Goal: Information Seeking & Learning: Learn about a topic

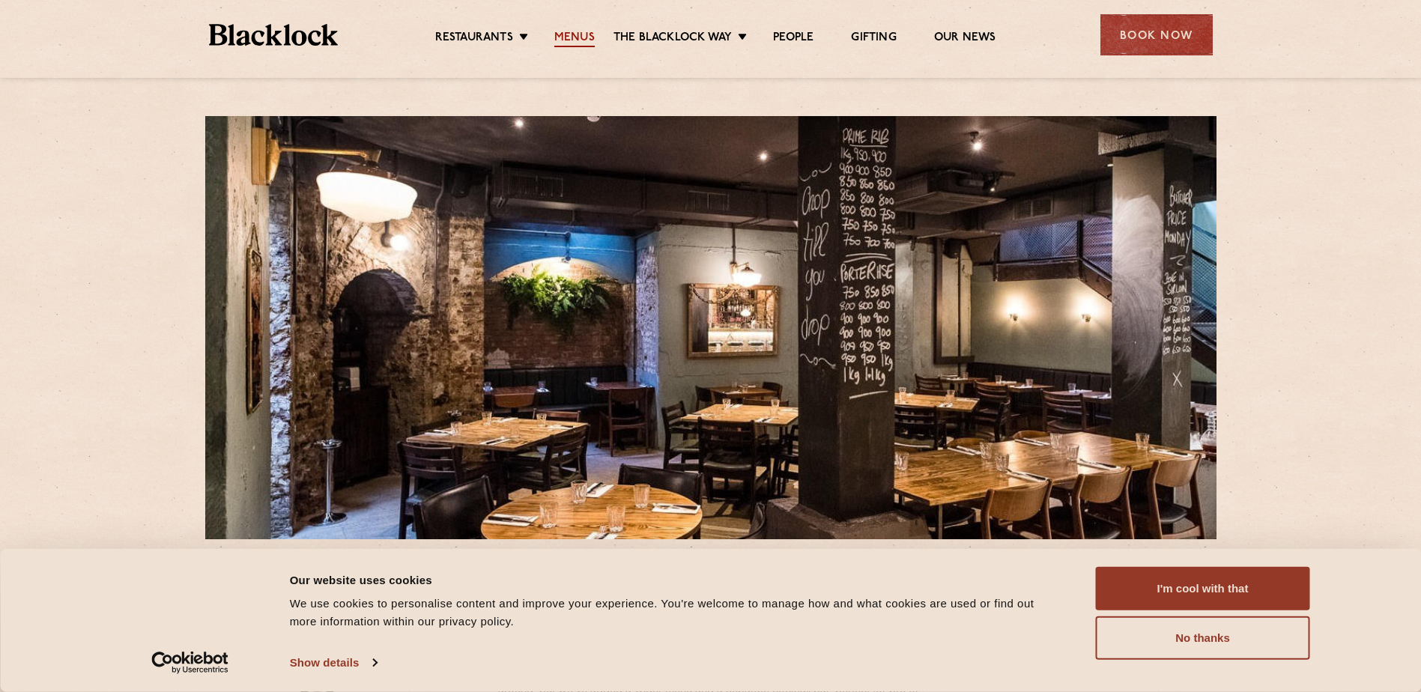
click at [574, 36] on link "Menus" at bounding box center [574, 39] width 40 height 16
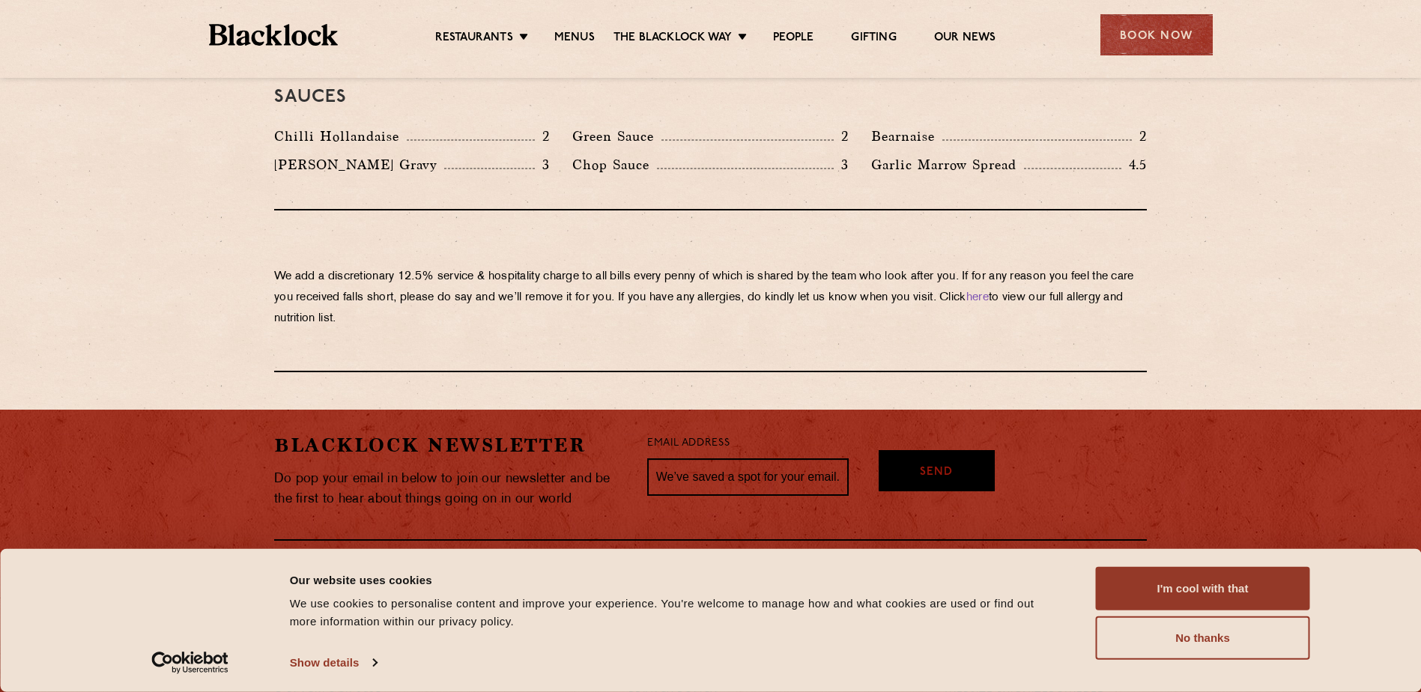
scroll to position [2538, 0]
click at [1188, 589] on button "I'm cool with that" at bounding box center [1203, 588] width 214 height 43
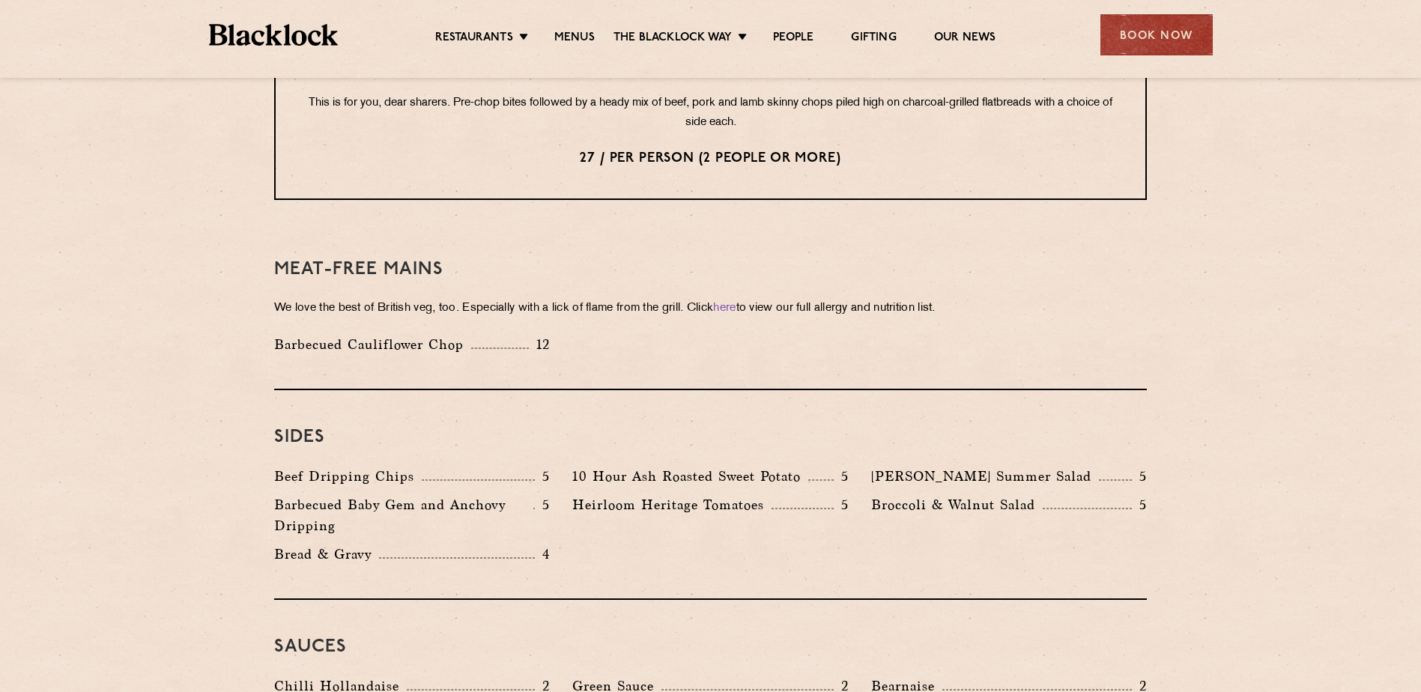
scroll to position [1939, 0]
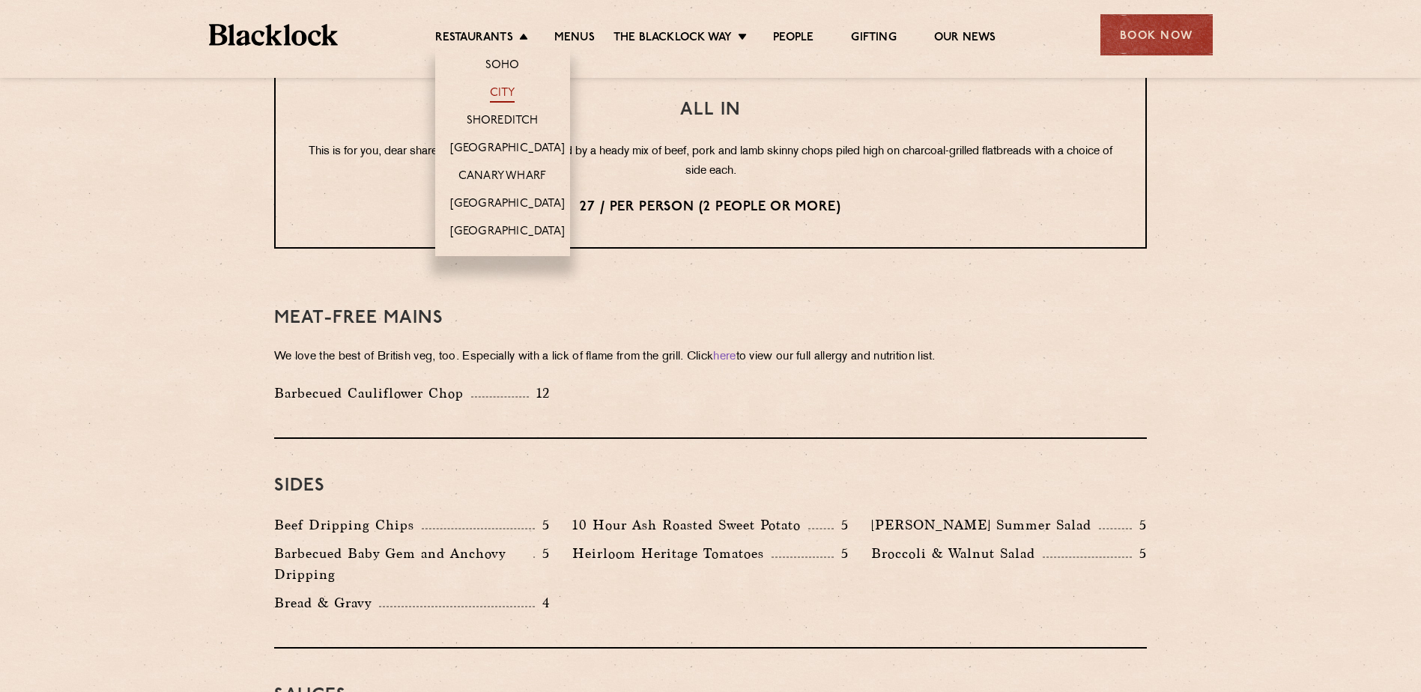
click at [514, 88] on link "City" at bounding box center [502, 94] width 25 height 16
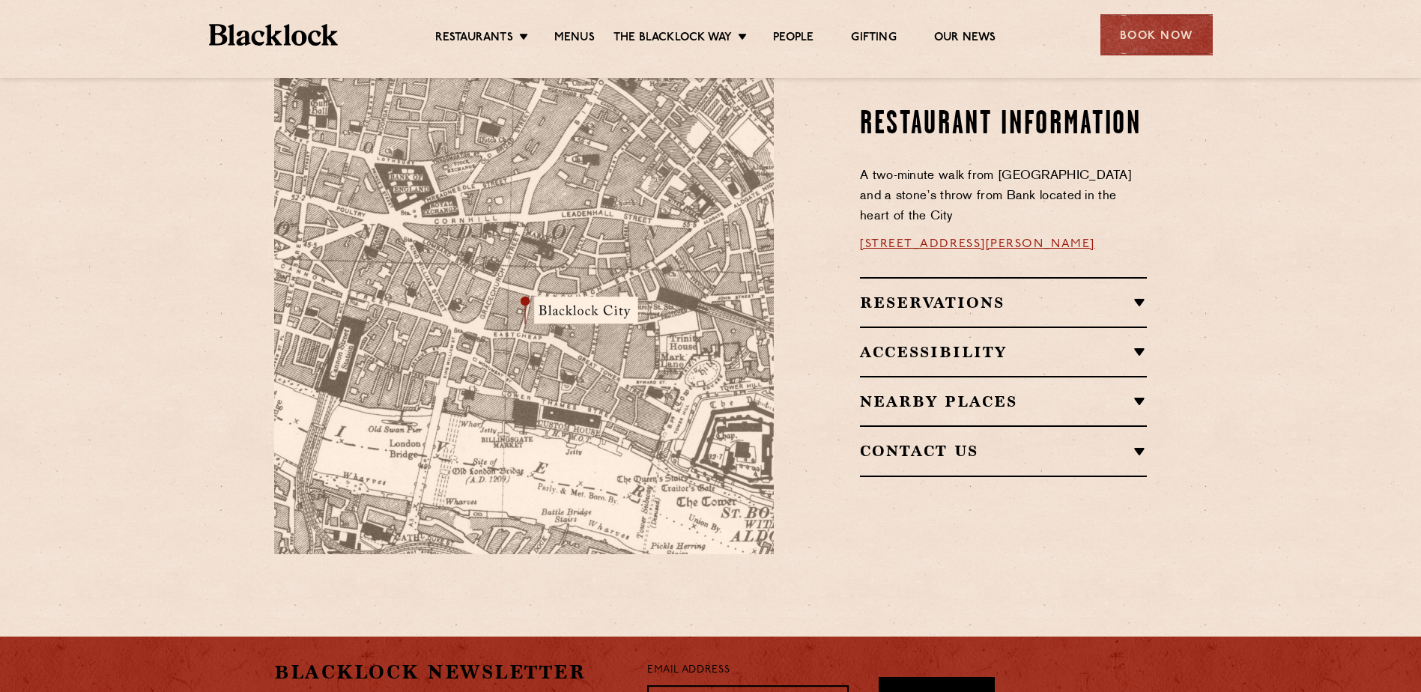
scroll to position [899, 0]
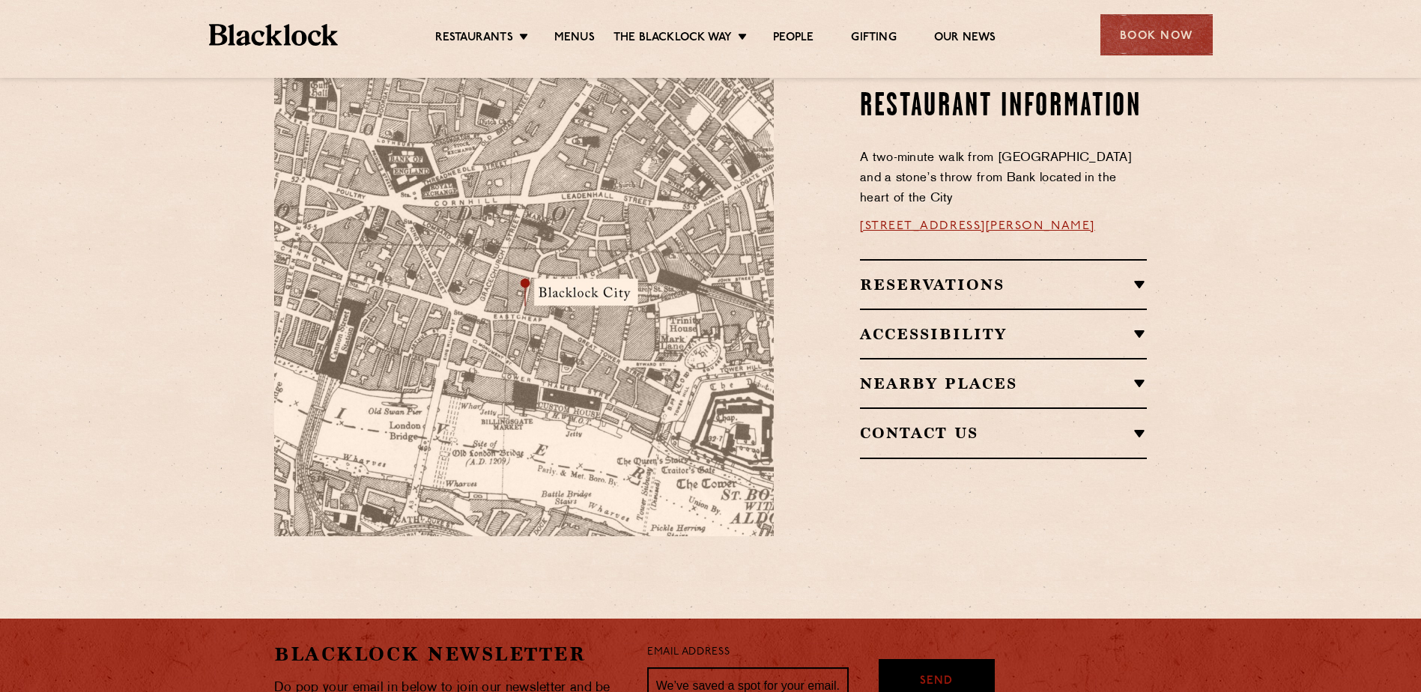
click at [1142, 325] on h2 "Accessibility" at bounding box center [1003, 334] width 287 height 18
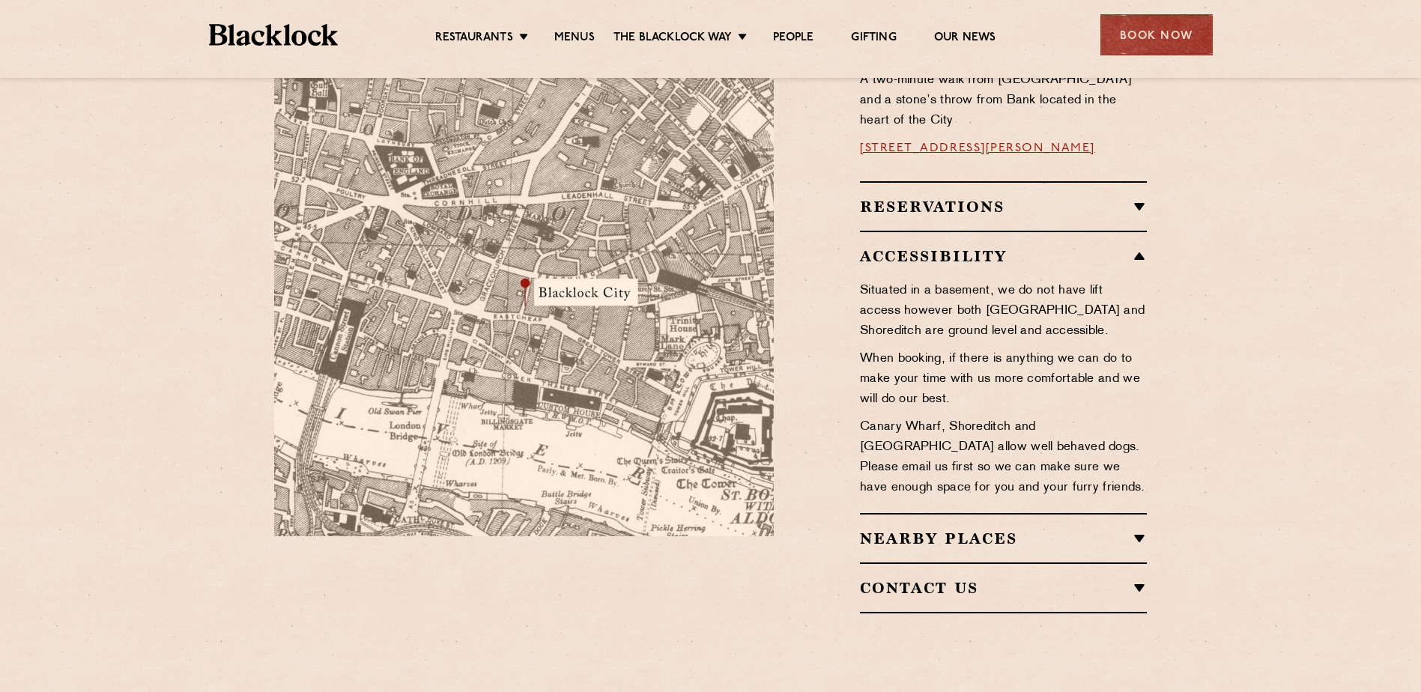
click at [1141, 198] on h2 "Reservations" at bounding box center [1003, 207] width 287 height 18
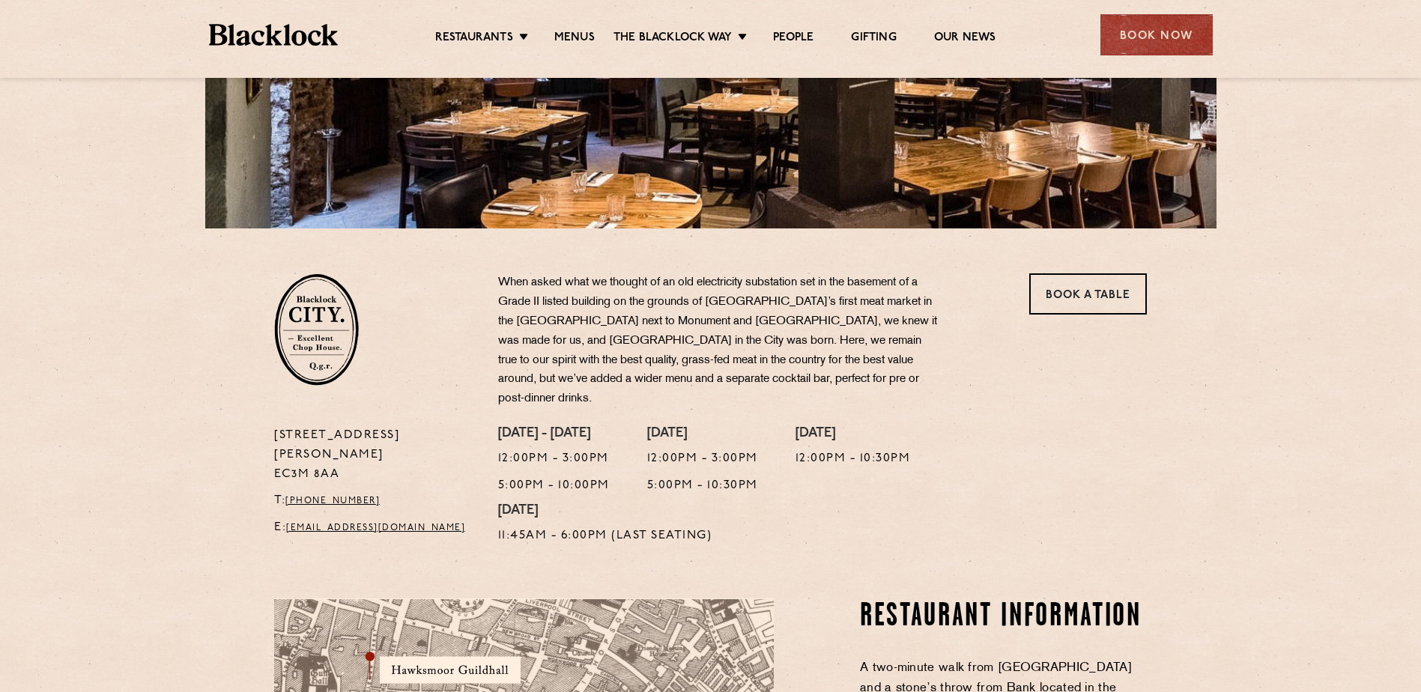
scroll to position [225, 0]
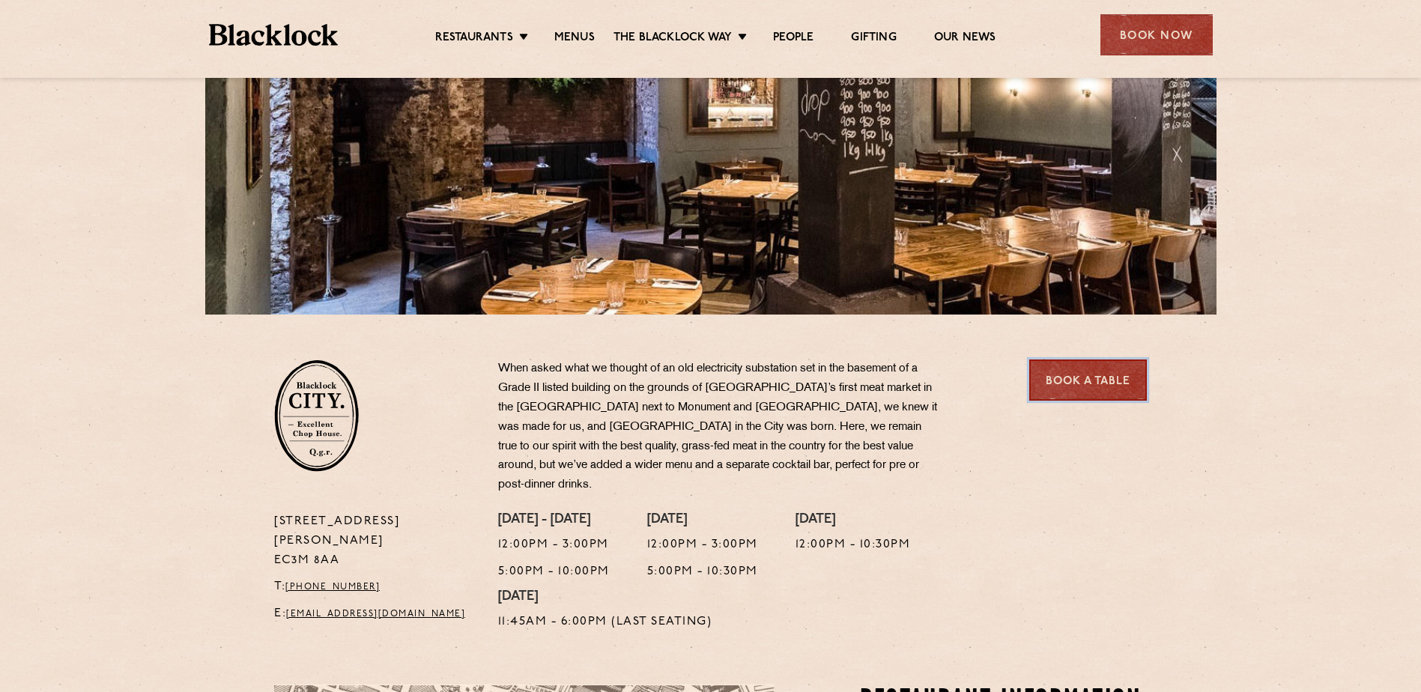
click at [1078, 373] on link "Book a Table" at bounding box center [1088, 380] width 118 height 41
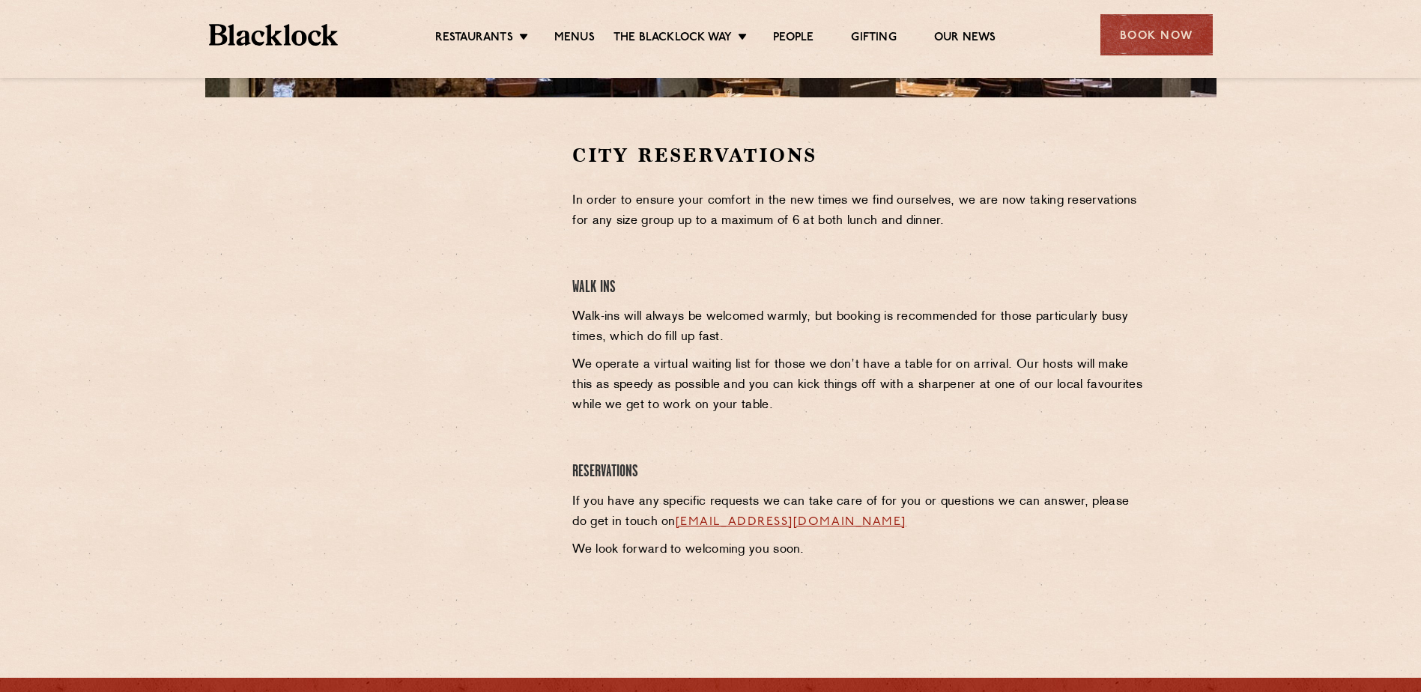
scroll to position [450, 0]
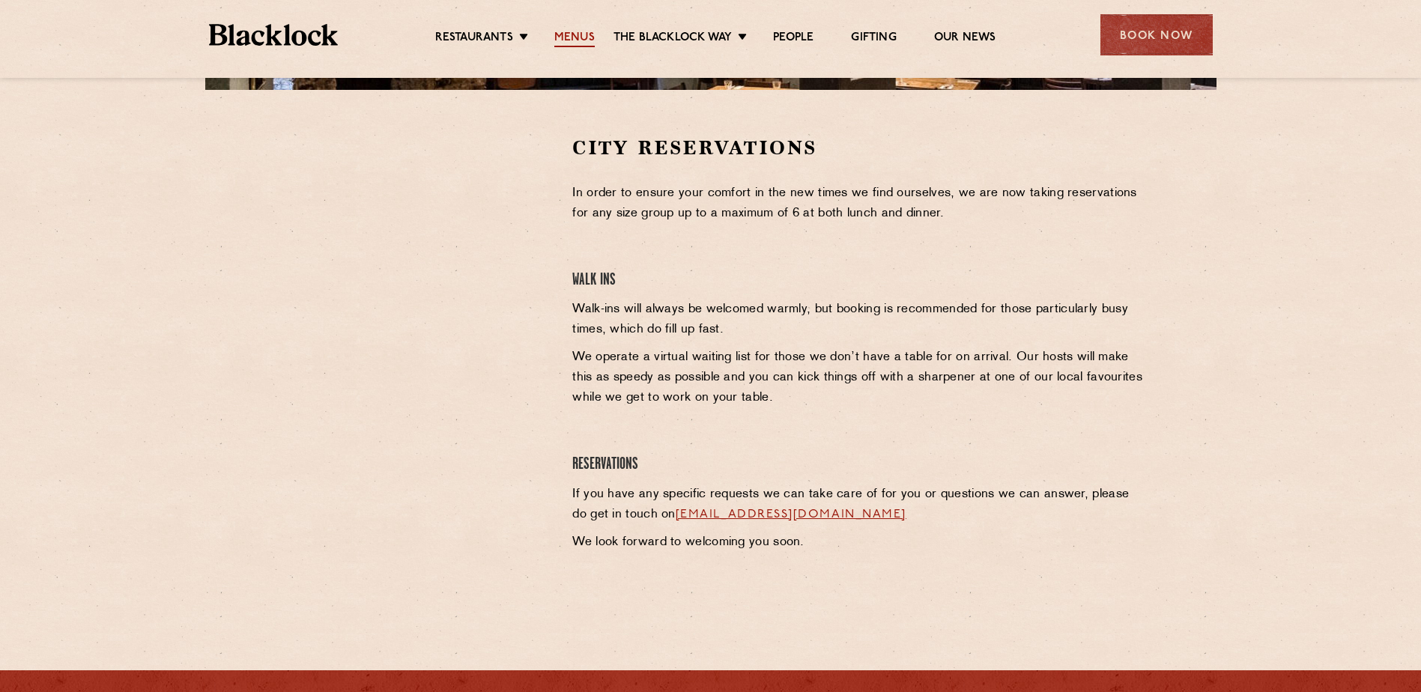
click at [575, 31] on link "Menus" at bounding box center [574, 39] width 40 height 16
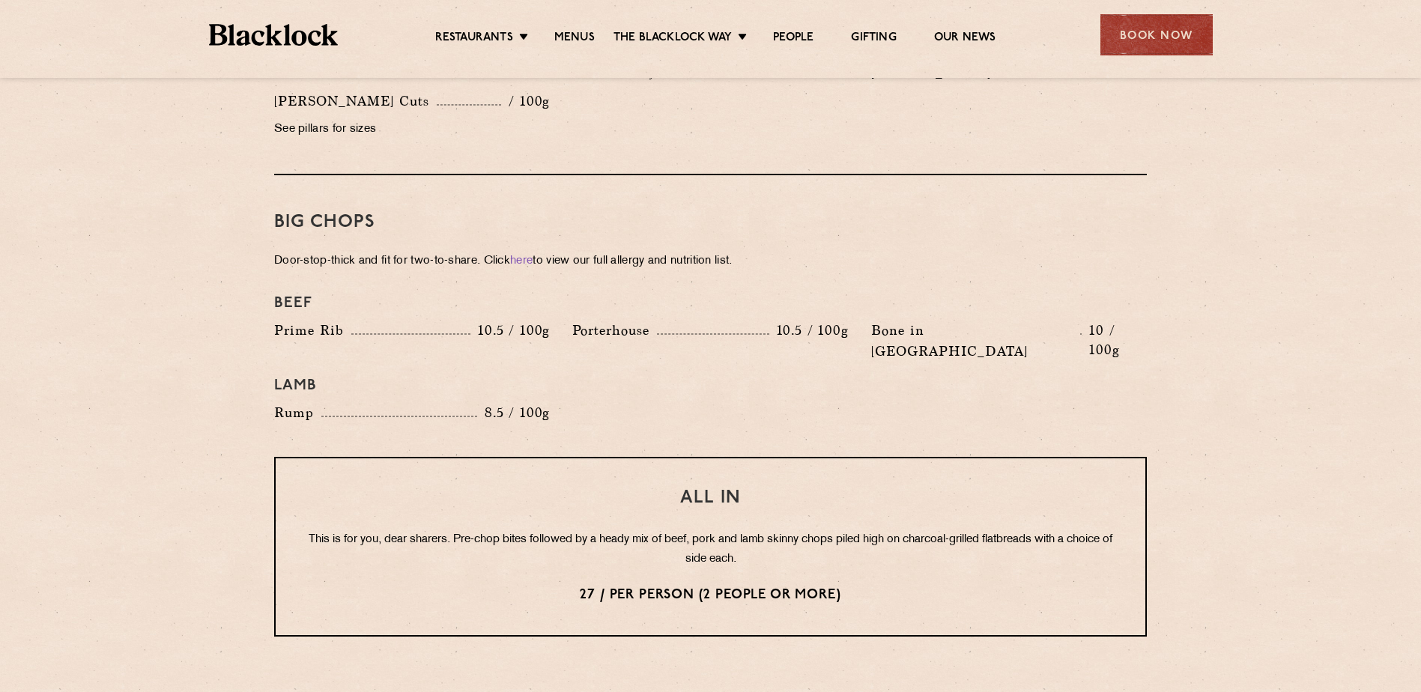
scroll to position [1489, 0]
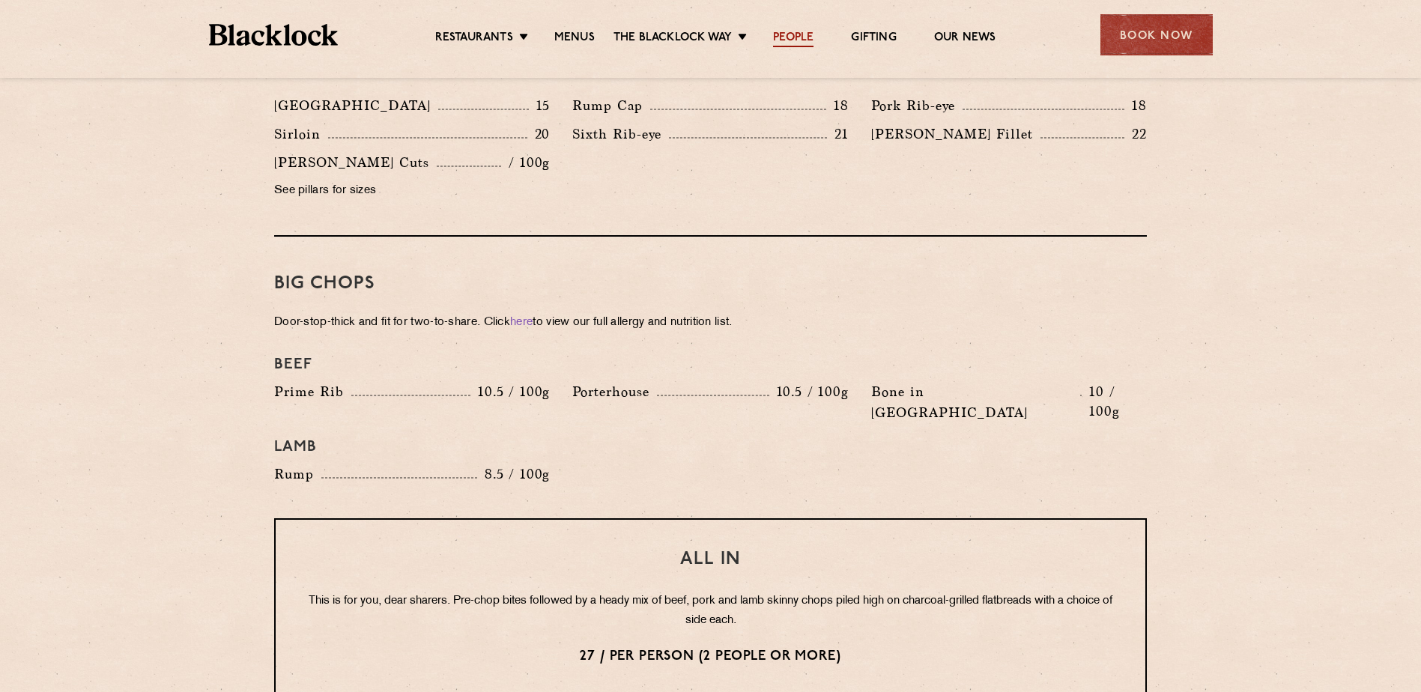
click at [800, 32] on link "People" at bounding box center [793, 39] width 40 height 16
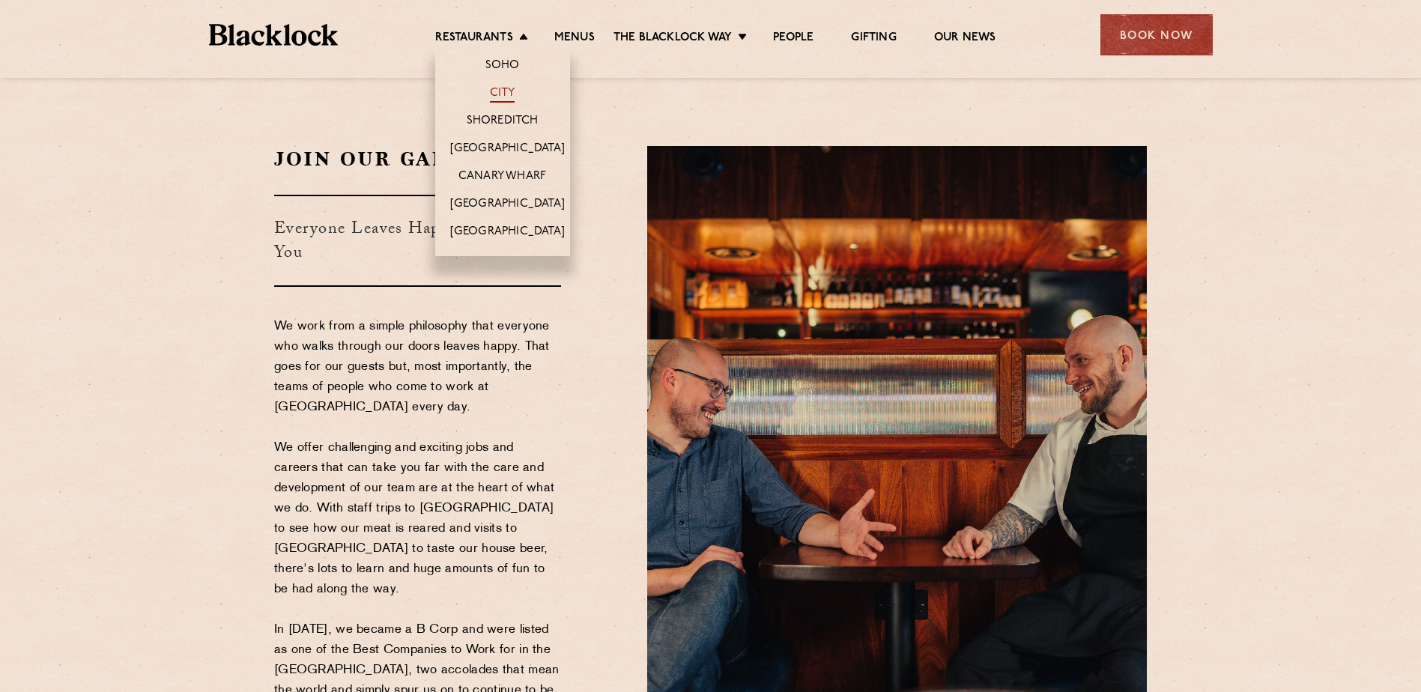
click at [503, 88] on link "City" at bounding box center [502, 94] width 25 height 16
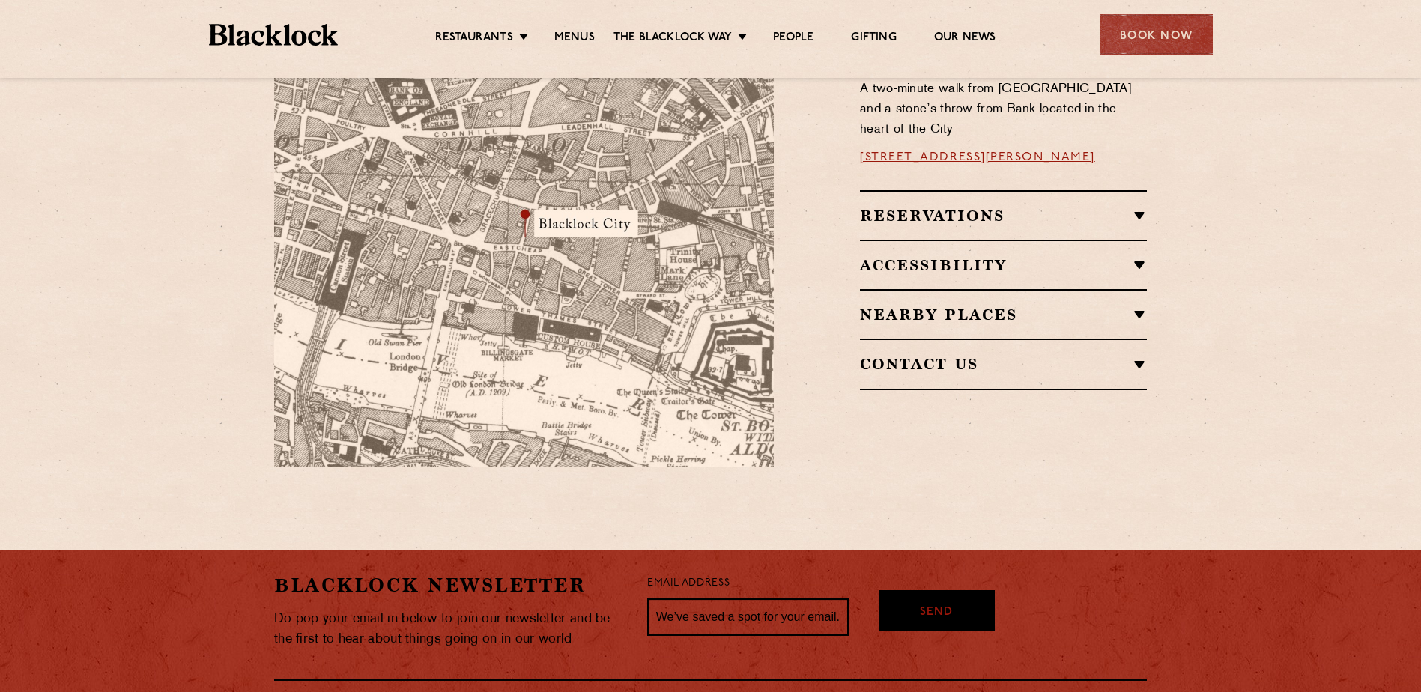
scroll to position [974, 0]
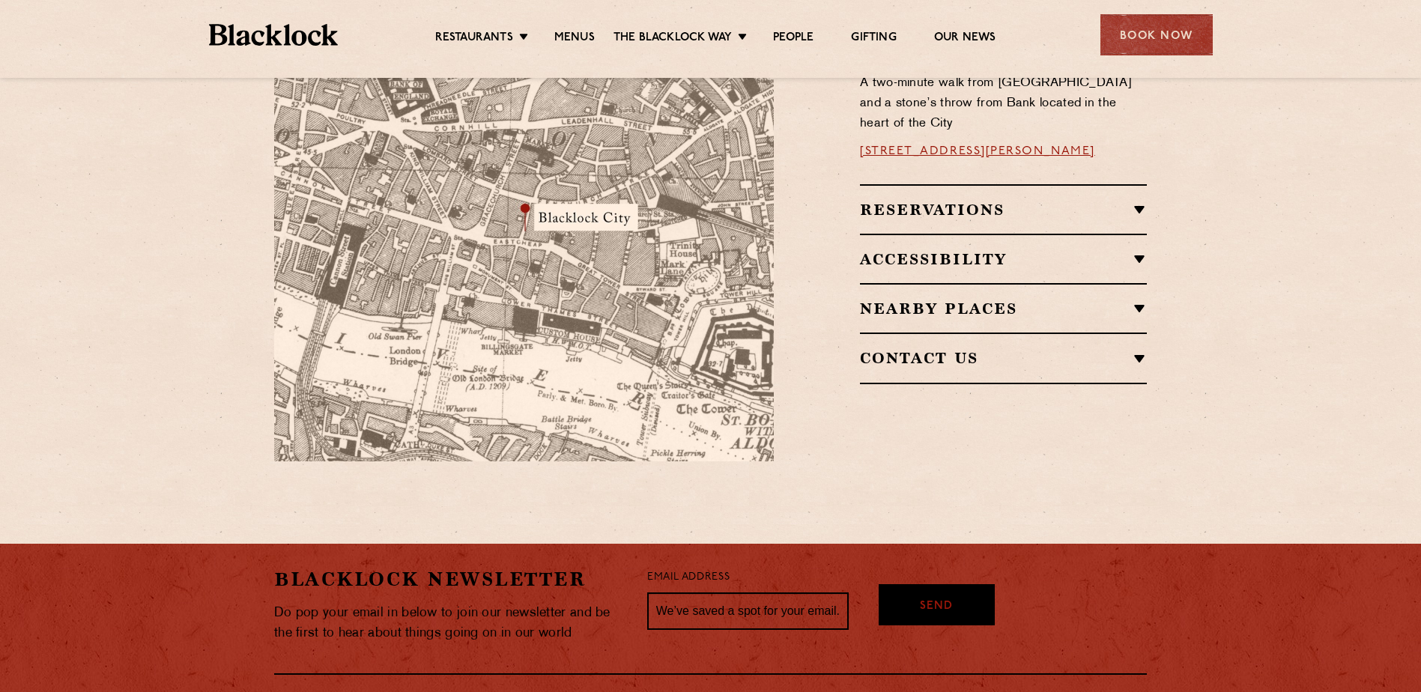
click at [594, 41] on li "Menus" at bounding box center [575, 39] width 78 height 16
click at [581, 40] on link "Menus" at bounding box center [574, 39] width 40 height 16
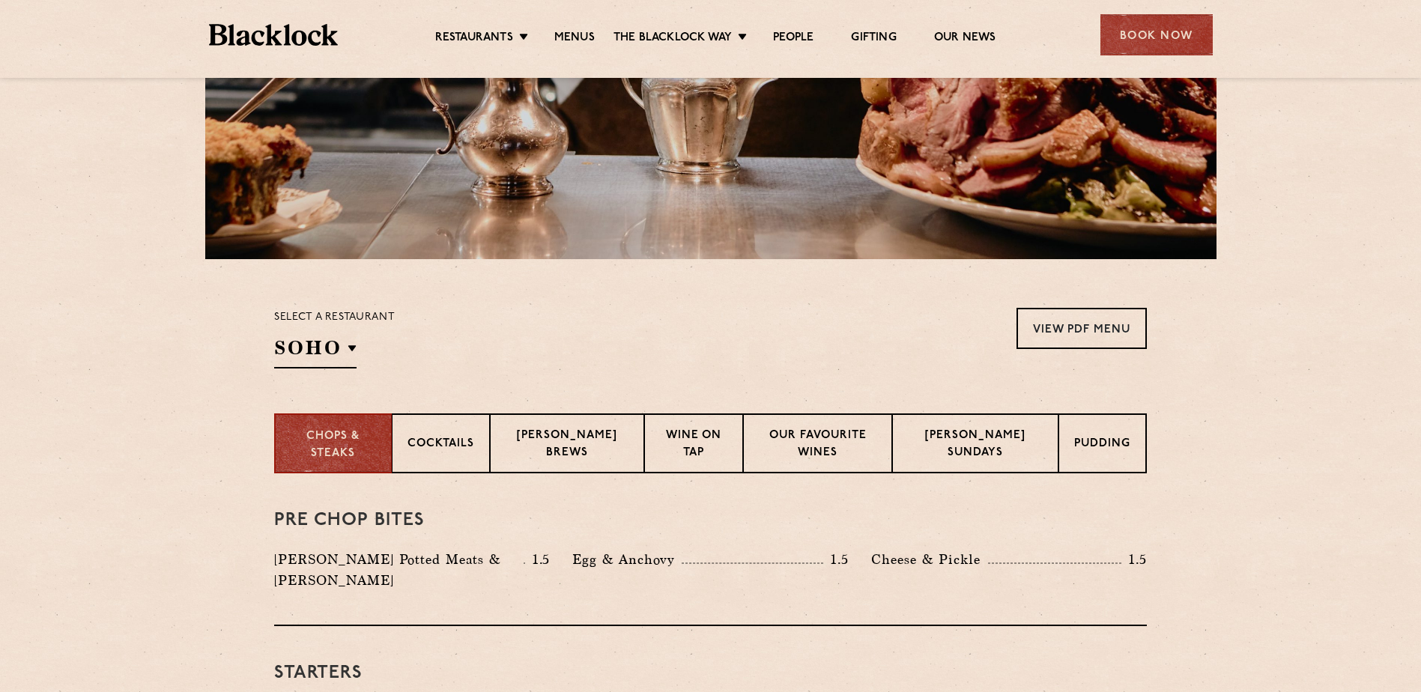
scroll to position [450, 0]
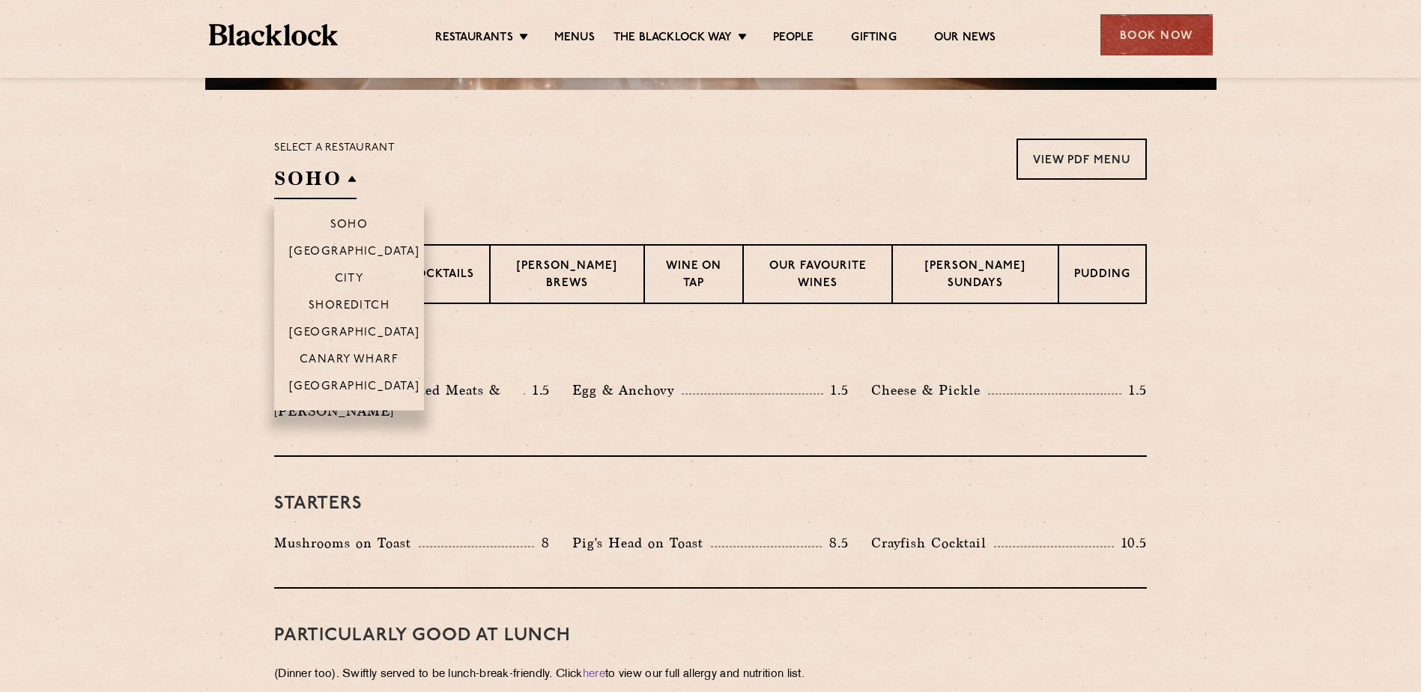
click at [375, 271] on li "City" at bounding box center [349, 277] width 150 height 27
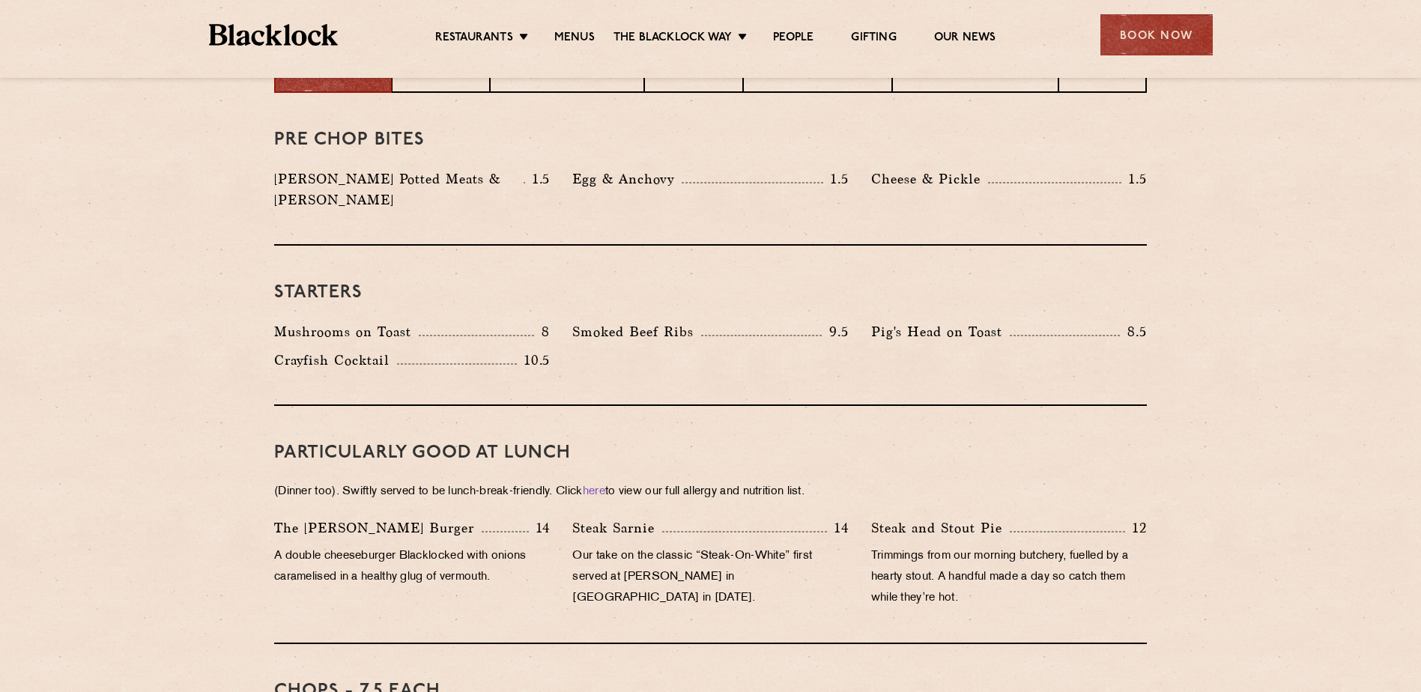
scroll to position [544, 0]
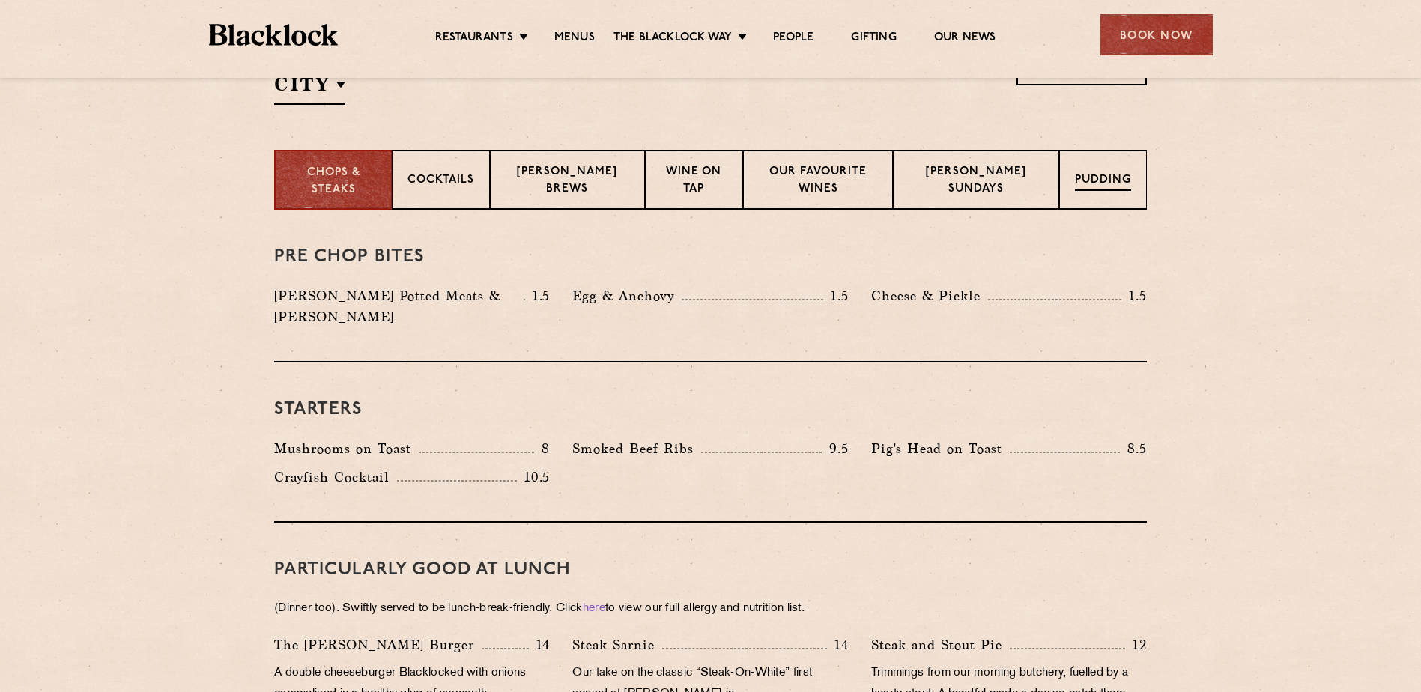
click at [1109, 184] on p "Pudding" at bounding box center [1103, 181] width 56 height 19
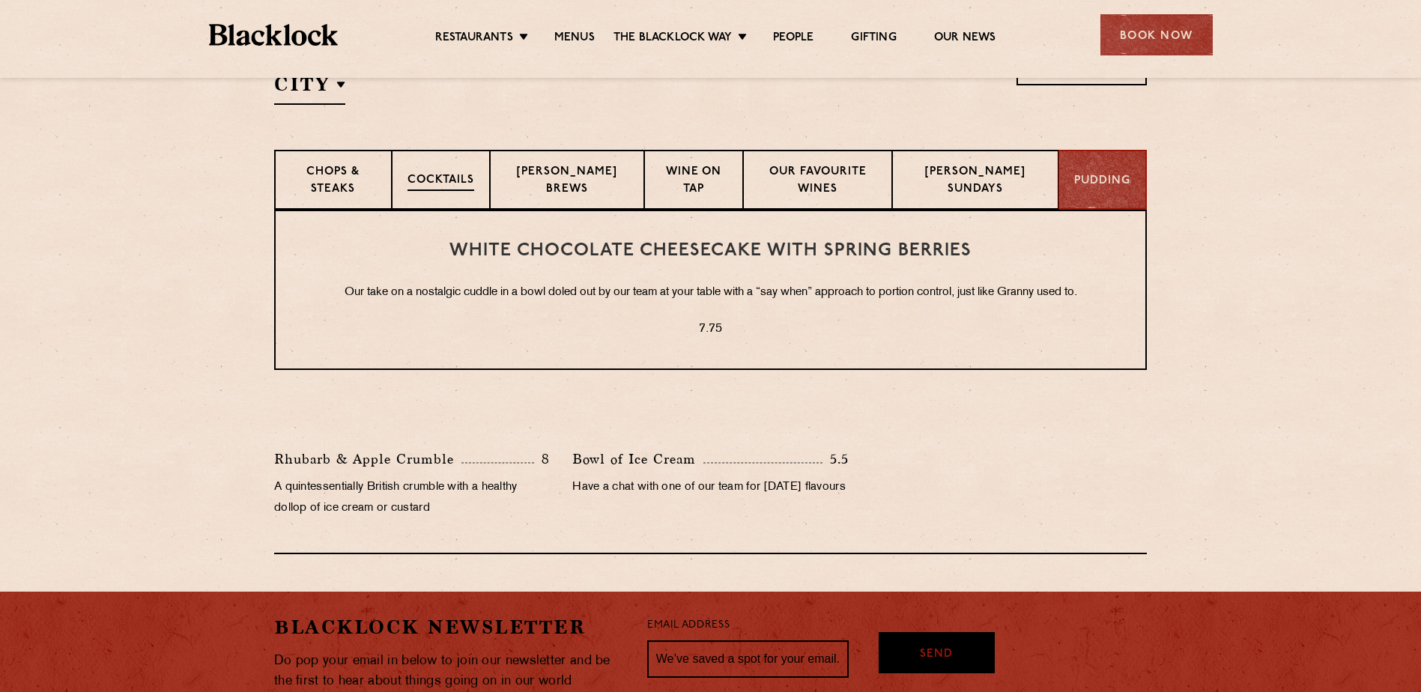
click at [435, 179] on p "Cocktails" at bounding box center [441, 181] width 67 height 19
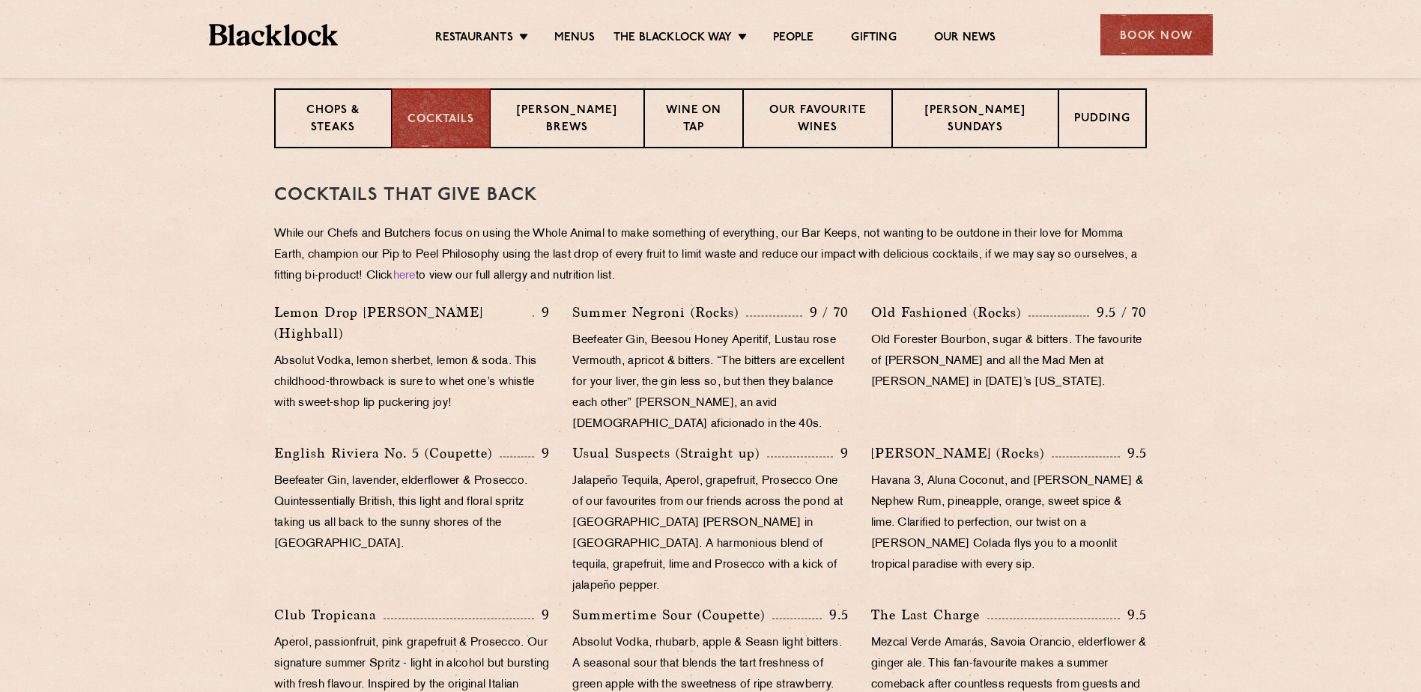
scroll to position [589, 0]
